Goal: Task Accomplishment & Management: Use online tool/utility

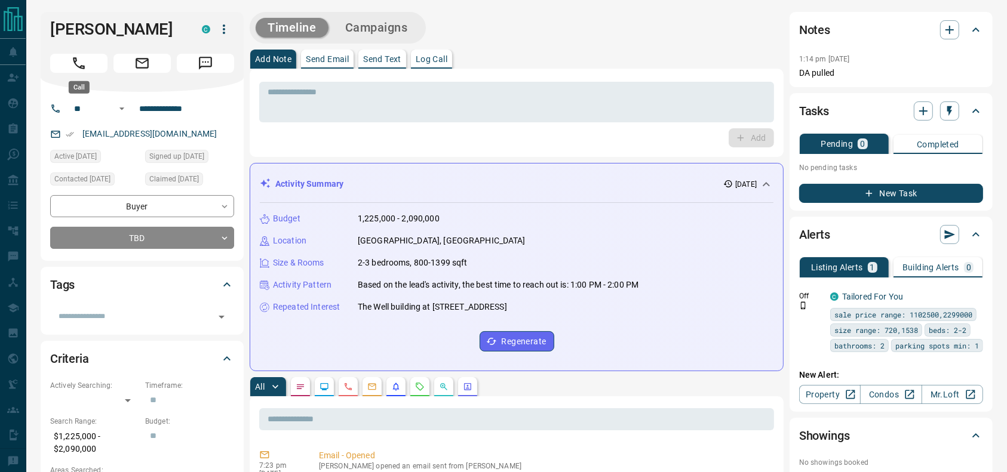
click at [88, 55] on button "Call" at bounding box center [78, 63] width 57 height 19
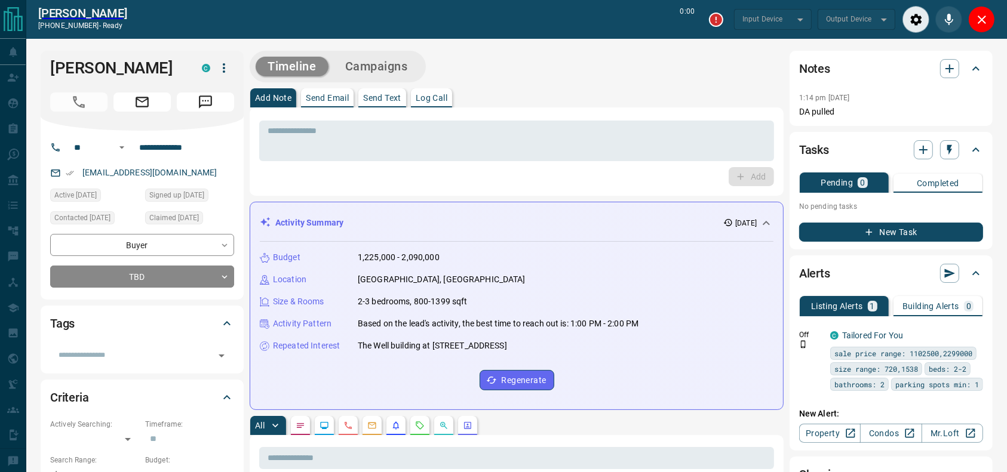
type input "*******"
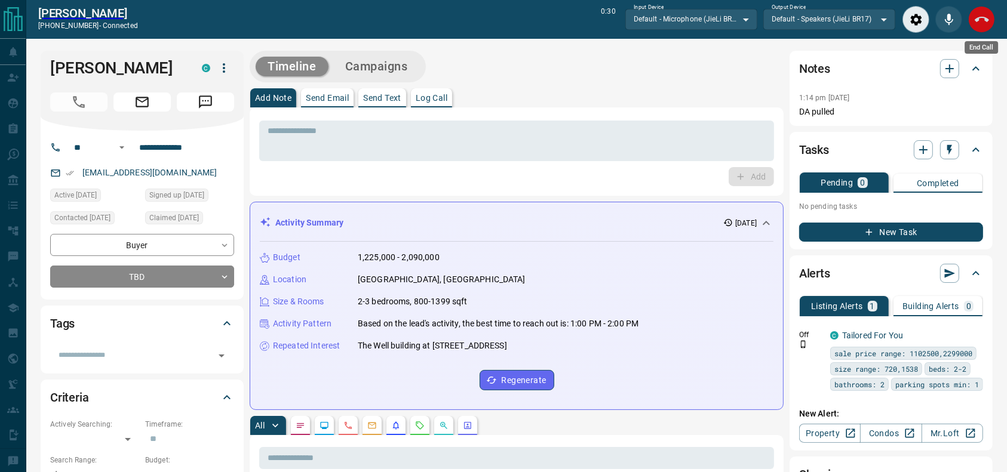
click at [978, 24] on icon "End Call" at bounding box center [982, 20] width 14 height 14
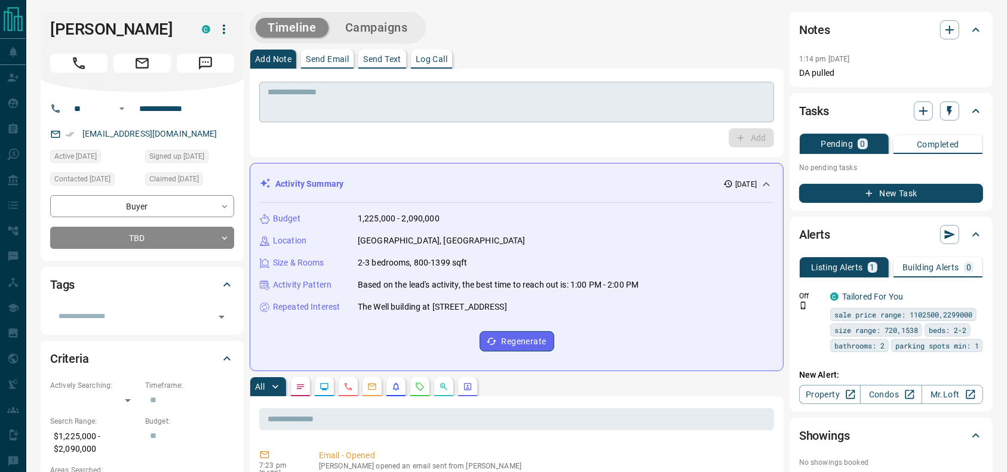
click at [524, 101] on textarea at bounding box center [517, 102] width 498 height 30
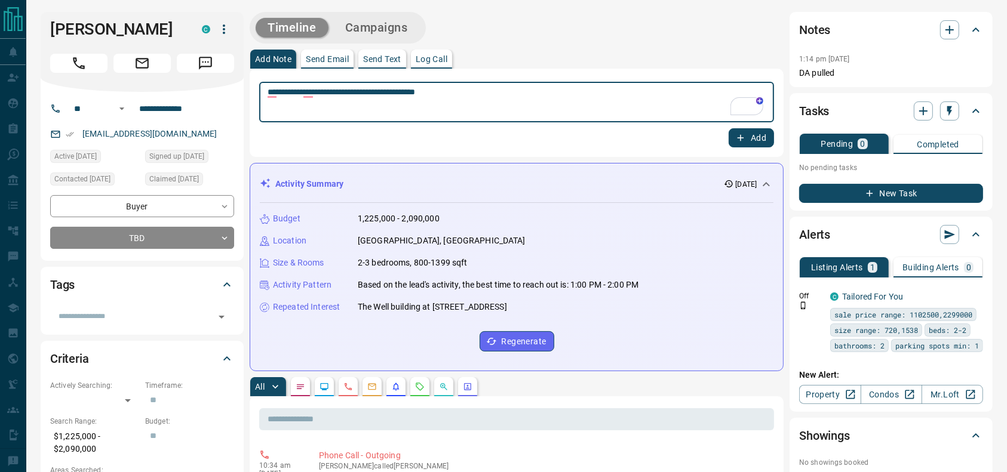
type textarea "**********"
click at [731, 132] on button "Add" at bounding box center [751, 137] width 45 height 19
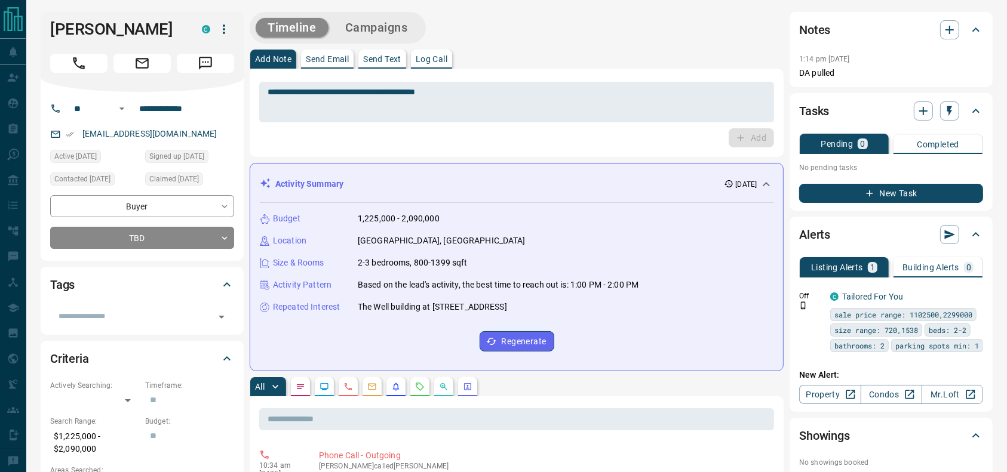
click at [383, 21] on button "Campaigns" at bounding box center [376, 28] width 87 height 20
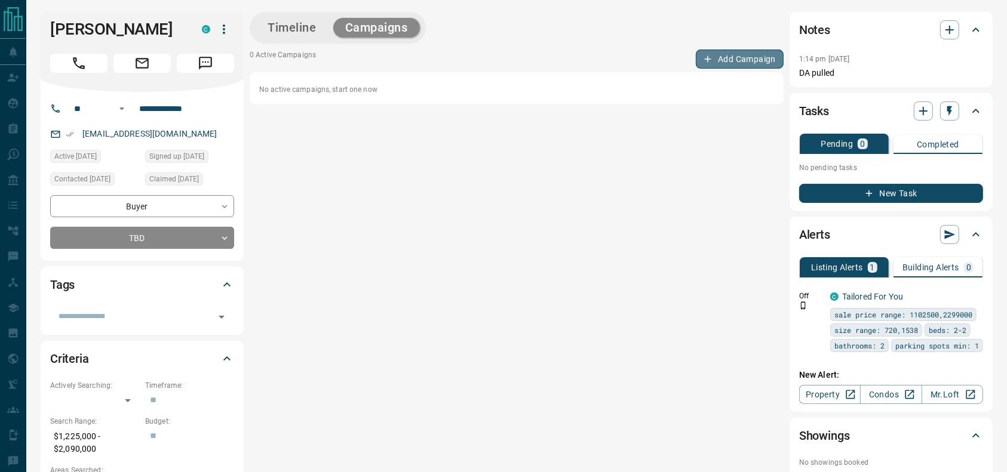
click at [720, 55] on button "Add Campaign" at bounding box center [740, 59] width 88 height 19
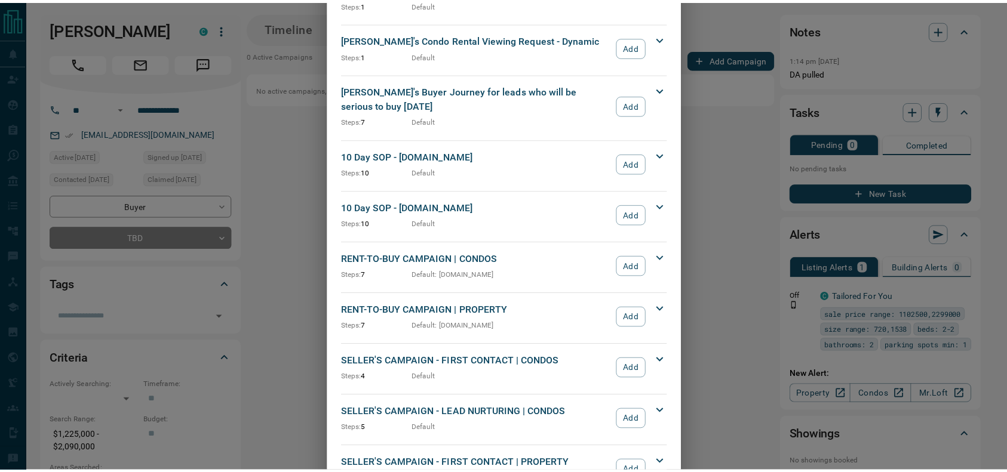
scroll to position [1287, 0]
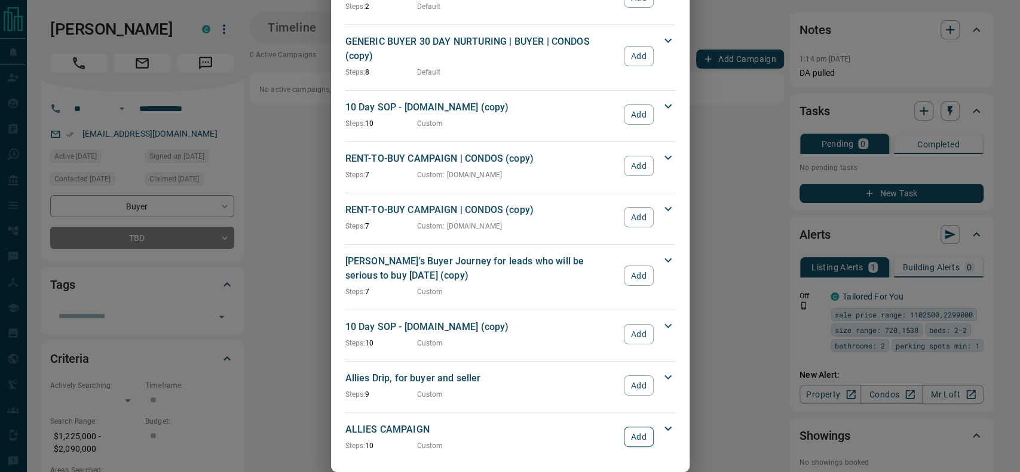
click at [635, 427] on button "Add" at bounding box center [638, 437] width 29 height 20
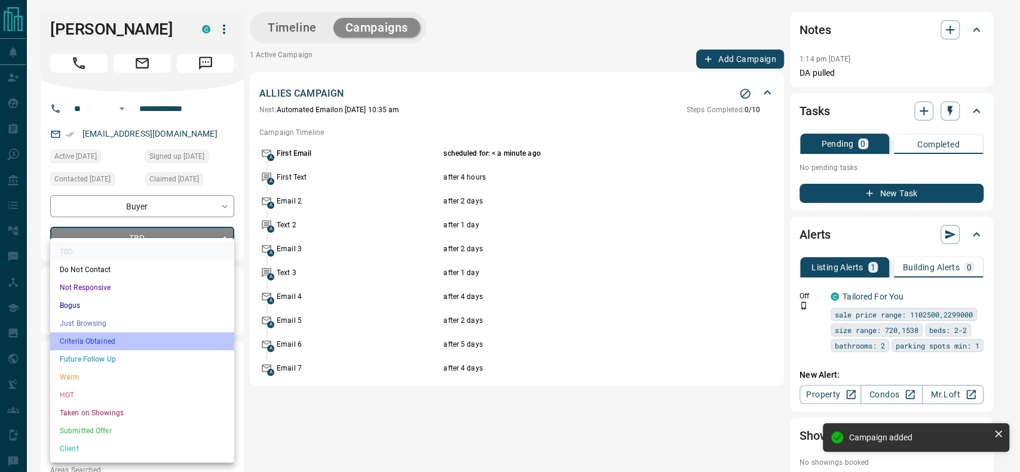
click at [139, 337] on li "Criteria Obtained" at bounding box center [142, 342] width 184 height 18
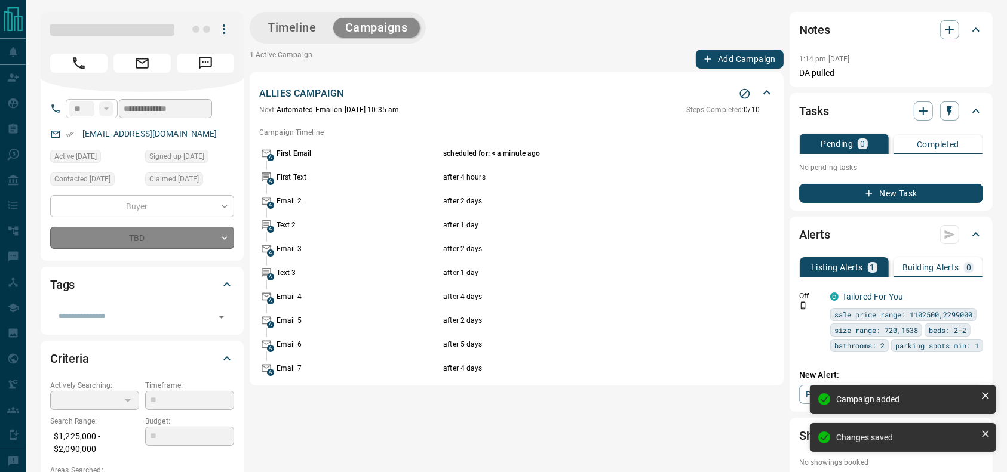
type input "*"
